Goal: Task Accomplishment & Management: Use online tool/utility

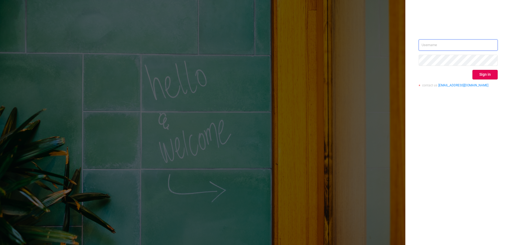
click at [452, 44] on input "text" at bounding box center [458, 44] width 79 height 11
click at [456, 44] on input "text" at bounding box center [458, 44] width 79 height 11
type input "[EMAIL_ADDRESS][DOMAIN_NAME]"
click at [482, 73] on button "Sign in" at bounding box center [484, 75] width 25 height 10
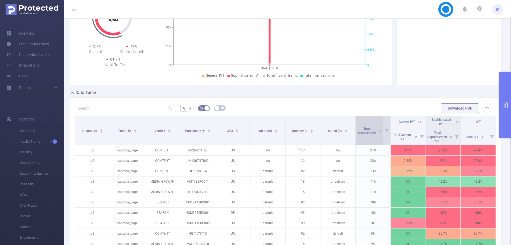
scroll to position [76, 0]
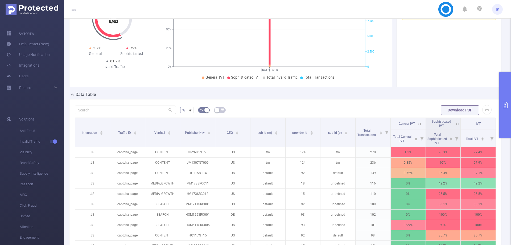
click at [506, 96] on button "primary" at bounding box center [505, 105] width 12 height 66
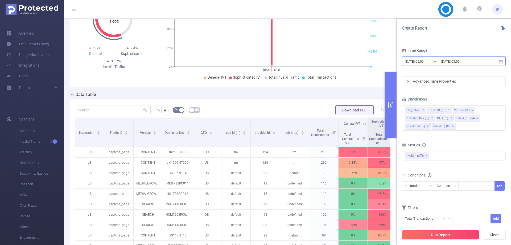
click at [503, 61] on icon at bounding box center [500, 61] width 5 height 5
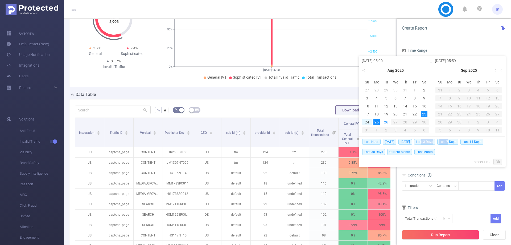
drag, startPoint x: 451, startPoint y: 142, endPoint x: 424, endPoint y: 142, distance: 27.1
click at [424, 144] on div "Last Hour [DATE] [DATE] Last 3 Days Last 7 Days Last 14 Days Last 30 Days Curre…" at bounding box center [432, 146] width 140 height 20
click at [406, 142] on span "[DATE]" at bounding box center [405, 142] width 14 height 6
type input "[DATE] 00:00"
type input "[DATE] 23:59"
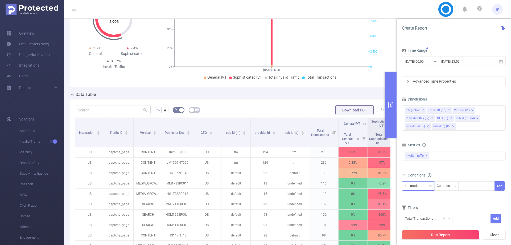
click at [415, 189] on div "Integration" at bounding box center [414, 185] width 19 height 9
click at [423, 143] on li "Publisher Key (l2)" at bounding box center [419, 144] width 35 height 9
click at [448, 185] on div "Contains" at bounding box center [445, 185] width 17 height 9
click at [479, 191] on div "Publisher Key (l2) Contains Add" at bounding box center [454, 187] width 104 height 12
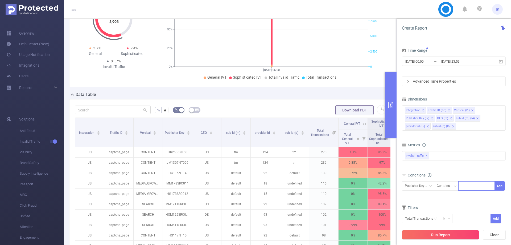
click at [479, 186] on div at bounding box center [476, 185] width 31 height 9
type input "UN"
click at [475, 196] on li "UN" at bounding box center [476, 196] width 36 height 9
click at [502, 183] on button "Add" at bounding box center [500, 185] width 10 height 9
click at [433, 234] on button "Run Report" at bounding box center [440, 235] width 77 height 10
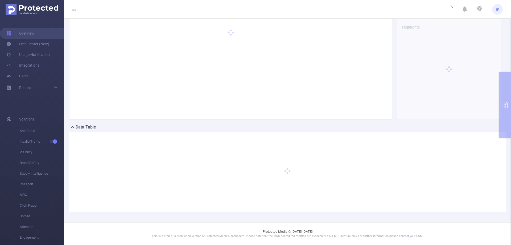
scroll to position [43, 0]
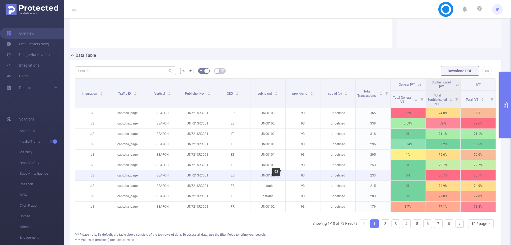
scroll to position [150, 0]
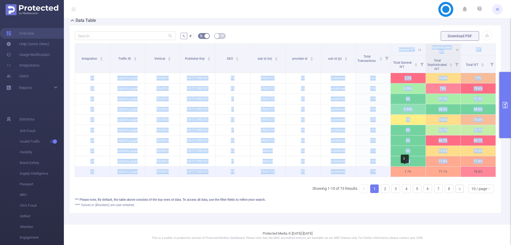
drag, startPoint x: 353, startPoint y: 184, endPoint x: 402, endPoint y: 175, distance: 49.3
click at [402, 175] on div "Integration Traffic ID Vertical Publisher Key GEO sub id (m) provider id sub id…" at bounding box center [285, 120] width 421 height 154
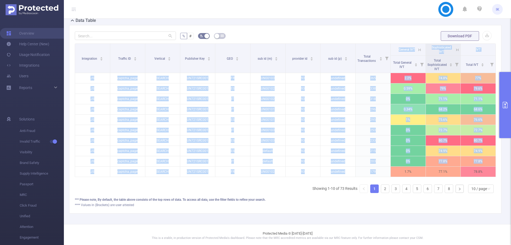
click at [506, 118] on button "primary" at bounding box center [505, 105] width 12 height 66
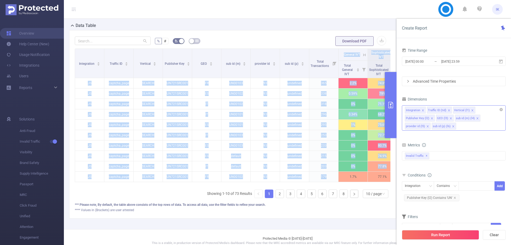
click at [452, 125] on icon "icon: close" at bounding box center [453, 126] width 3 height 3
click at [450, 118] on icon "icon: close" at bounding box center [451, 118] width 3 height 3
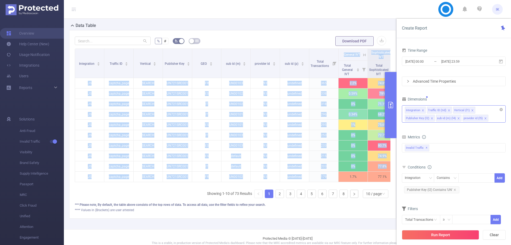
click at [484, 118] on icon "icon: close" at bounding box center [485, 118] width 3 height 3
click at [458, 117] on icon "icon: close" at bounding box center [459, 118] width 2 height 2
click at [442, 234] on button "Run Report" at bounding box center [440, 235] width 77 height 10
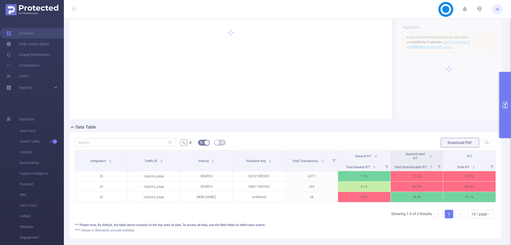
scroll to position [0, 1]
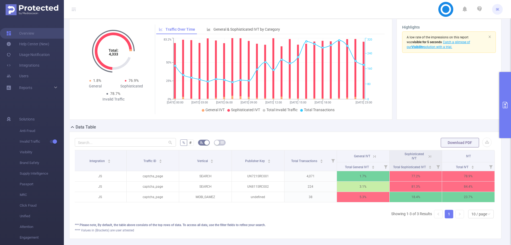
click at [429, 155] on icon at bounding box center [429, 156] width 5 height 5
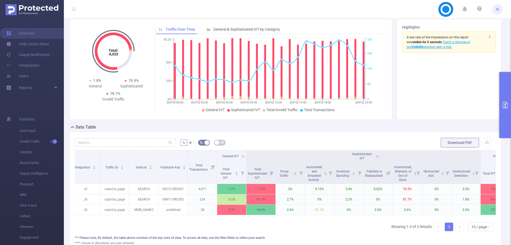
scroll to position [0, 23]
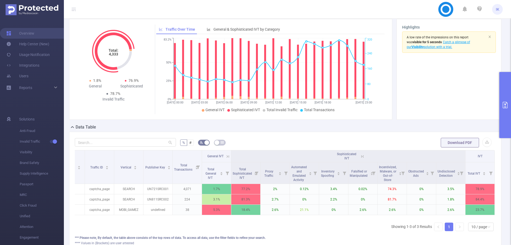
click at [506, 135] on button "primary" at bounding box center [505, 105] width 12 height 66
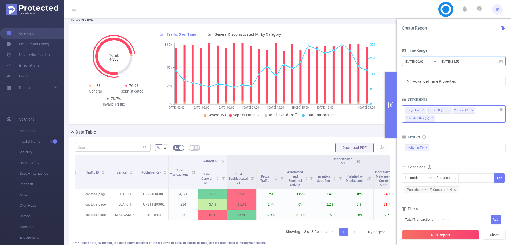
click at [503, 61] on icon at bounding box center [500, 61] width 5 height 5
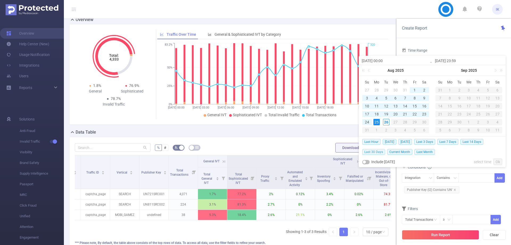
click at [376, 151] on span "Last 30 Days" at bounding box center [373, 152] width 23 height 6
type input "[DATE] 00:00"
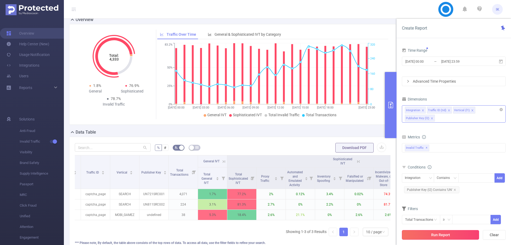
click at [447, 234] on button "Run Report" at bounding box center [440, 235] width 77 height 10
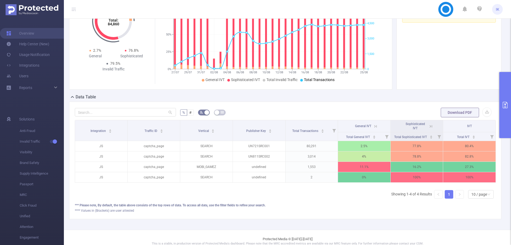
scroll to position [80, 0]
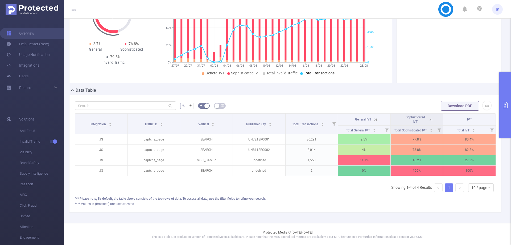
click at [373, 118] on icon at bounding box center [375, 119] width 5 height 5
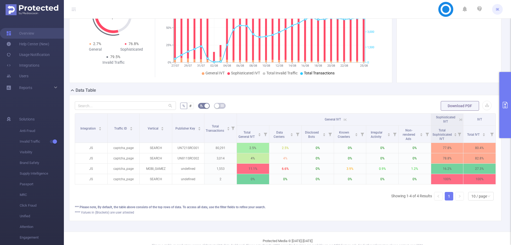
click at [503, 104] on icon "primary" at bounding box center [505, 105] width 5 height 6
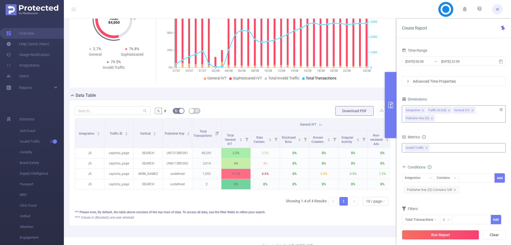
click at [447, 149] on div "Invalid Traffic ✕" at bounding box center [454, 147] width 104 height 9
click at [431, 149] on strong "Anti-Fraud" at bounding box center [424, 150] width 18 height 4
click at [440, 234] on button "Run Report" at bounding box center [440, 235] width 77 height 10
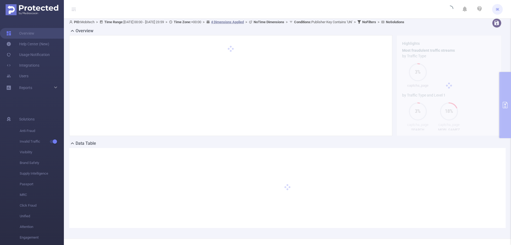
scroll to position [0, 0]
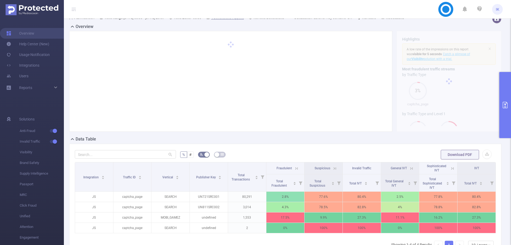
scroll to position [27, 0]
